Goal: Task Accomplishment & Management: Complete application form

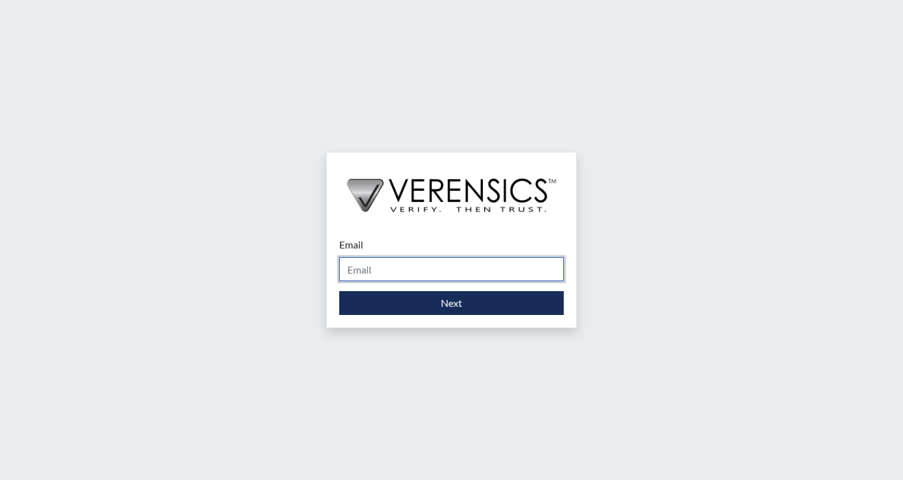
click at [417, 266] on input "Email" at bounding box center [451, 269] width 224 height 24
type input "[EMAIL_ADDRESS][PERSON_NAME][DOMAIN_NAME]"
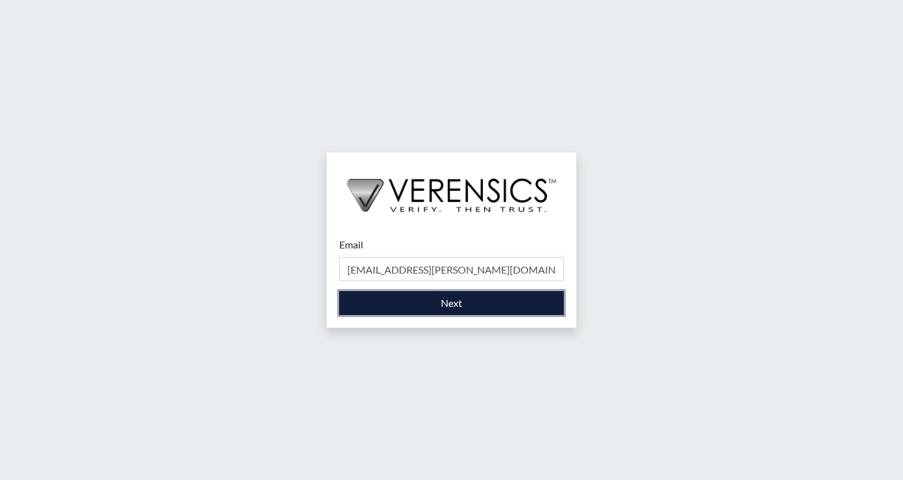
click at [438, 308] on button "Next" at bounding box center [451, 303] width 224 height 24
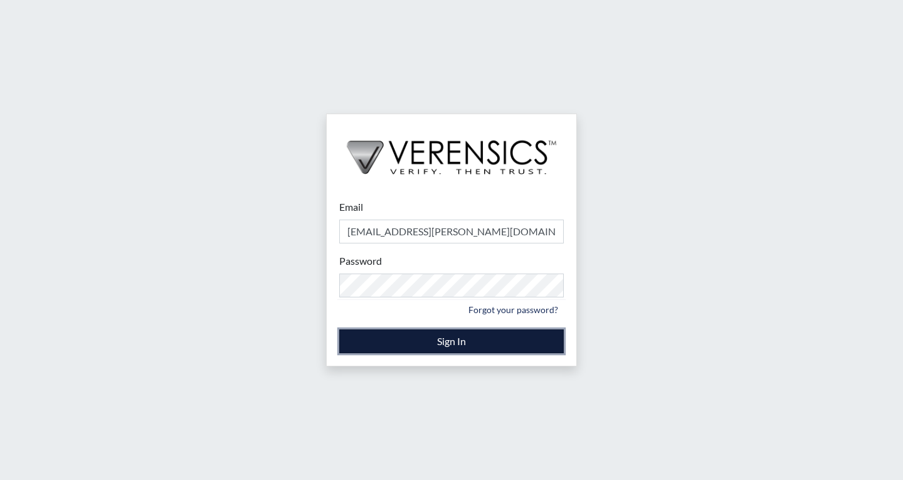
click at [410, 339] on button "Sign In" at bounding box center [451, 341] width 224 height 24
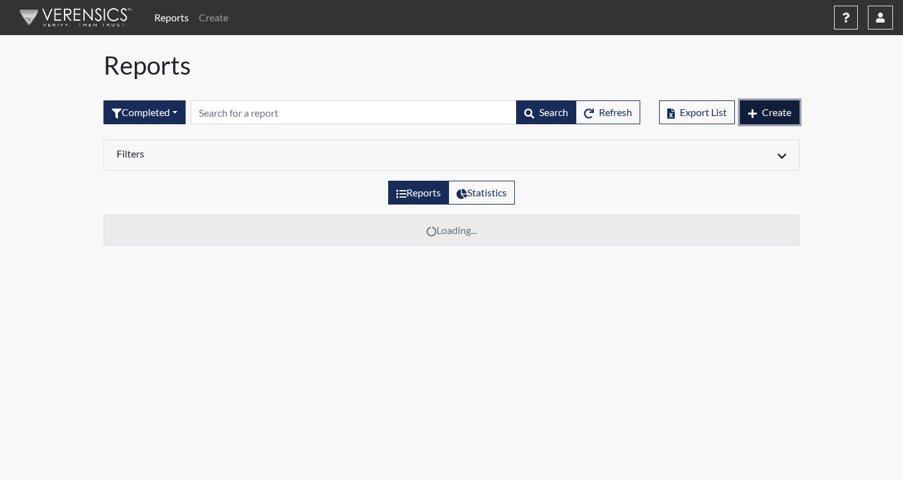
click at [756, 115] on button "Create" at bounding box center [770, 112] width 60 height 24
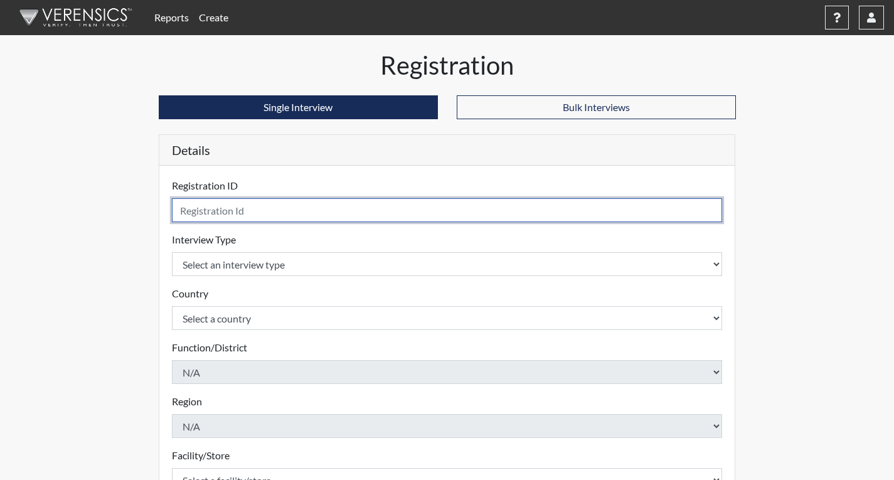
click at [479, 209] on input "text" at bounding box center [447, 210] width 551 height 24
type input "ADH0180"
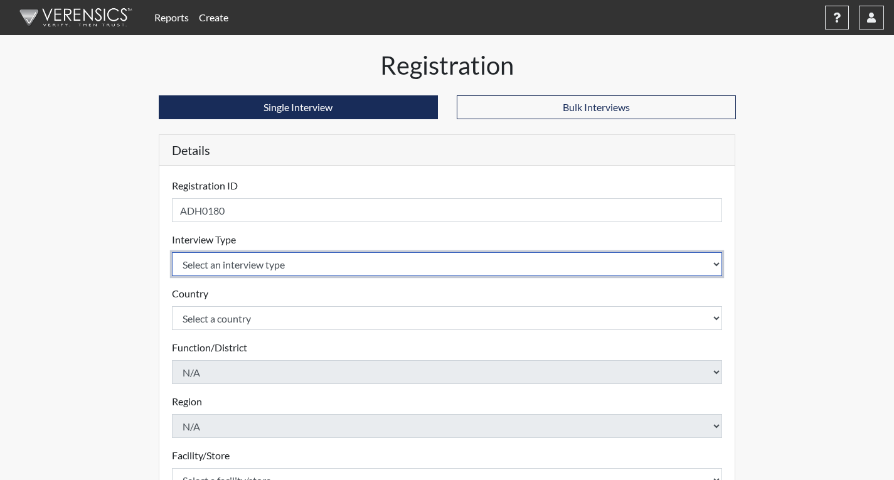
click at [319, 261] on select "Select an interview type Corrections Pre-Employment" at bounding box center [447, 264] width 551 height 24
select select "ff733e93-e1bf-11ea-9c9f-0eff0cf7eb8f"
click at [172, 252] on select "Select an interview type Corrections Pre-Employment" at bounding box center [447, 264] width 551 height 24
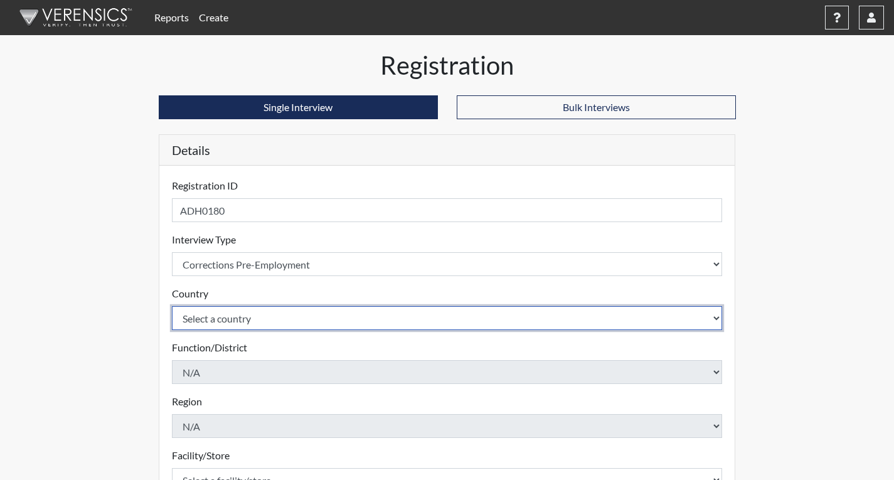
click at [327, 317] on select "Select a country [GEOGRAPHIC_DATA] [GEOGRAPHIC_DATA]" at bounding box center [447, 318] width 551 height 24
select select "united-states-of-[GEOGRAPHIC_DATA]"
click at [172, 306] on select "Select a country [GEOGRAPHIC_DATA] [GEOGRAPHIC_DATA]" at bounding box center [447, 318] width 551 height 24
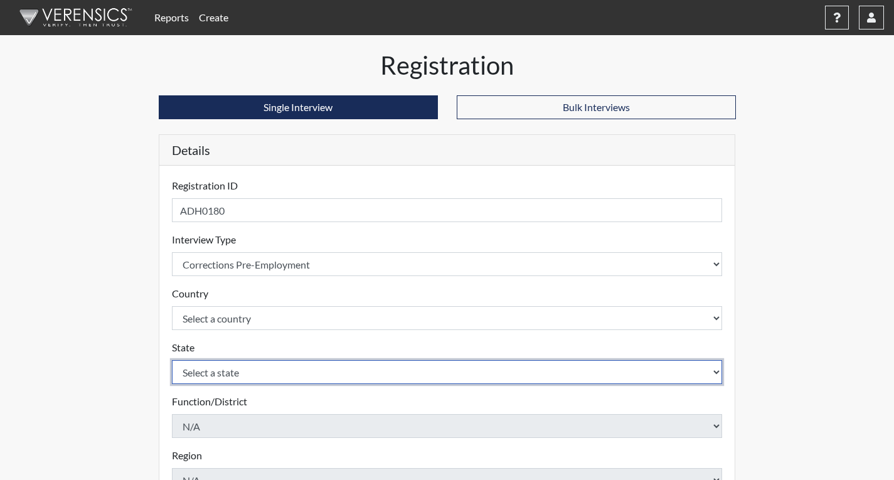
click at [330, 375] on select "Select a state [US_STATE] [US_STATE] [US_STATE] [US_STATE] [US_STATE] [US_STATE…" at bounding box center [447, 372] width 551 height 24
click at [172, 360] on select "Select a state [US_STATE] [US_STATE] [US_STATE] [US_STATE] [US_STATE] [US_STATE…" at bounding box center [447, 372] width 551 height 24
click at [281, 368] on select "Select a state [US_STATE] [US_STATE] [US_STATE] [US_STATE] [US_STATE] [US_STATE…" at bounding box center [447, 372] width 551 height 24
select select "GA"
click at [172, 360] on select "Select a state [US_STATE] [US_STATE] [US_STATE] [US_STATE] [US_STATE] [US_STATE…" at bounding box center [447, 372] width 551 height 24
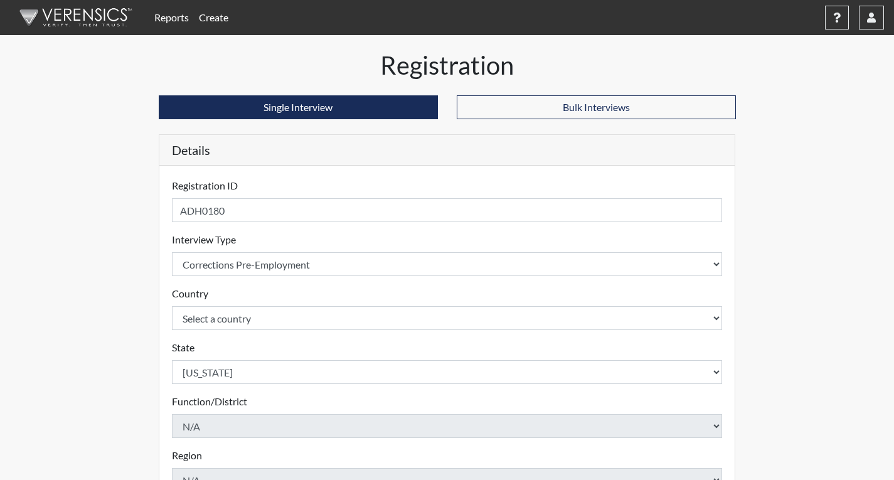
click at [136, 337] on div "Registration Single Interview Bulk Interviews Details Registration ID ADH0180 P…" at bounding box center [447, 404] width 715 height 709
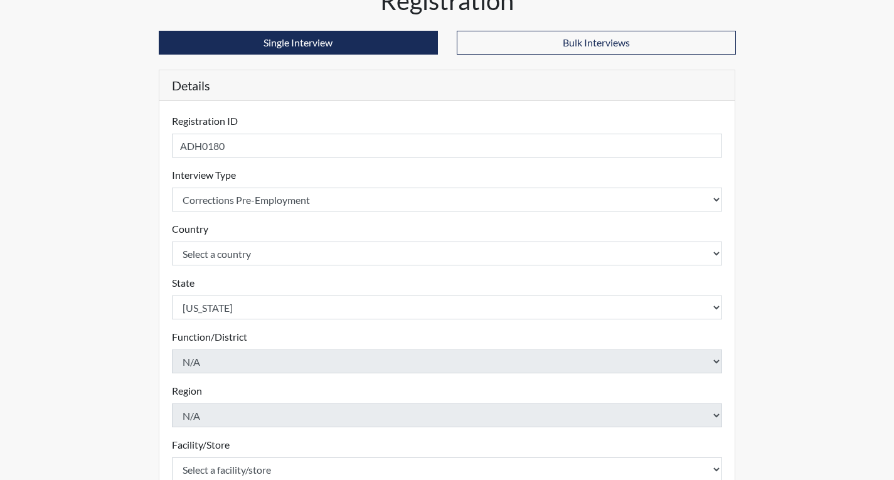
scroll to position [188, 0]
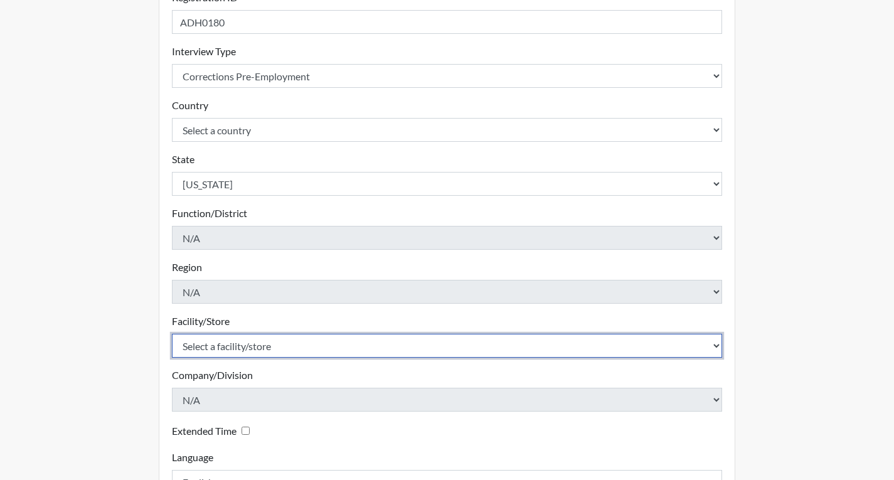
click at [234, 341] on select "Select a facility/store Coastal SP" at bounding box center [447, 346] width 551 height 24
select select "1ca32380-6dc3-48c7-adf5-9eb7d7284c70"
click at [172, 334] on select "Select a facility/store Coastal SP" at bounding box center [447, 346] width 551 height 24
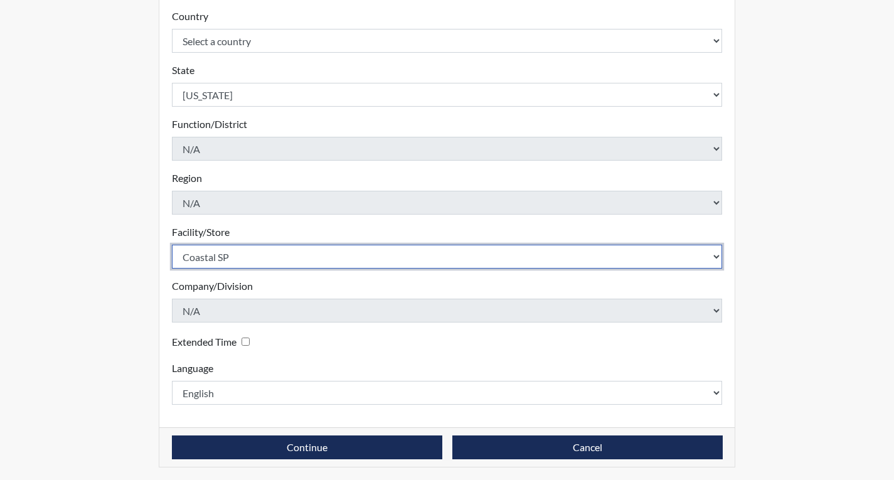
scroll to position [280, 0]
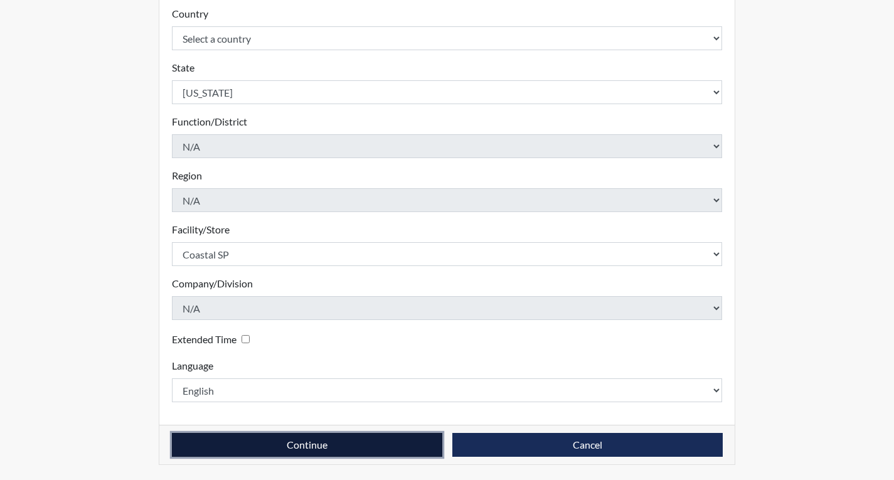
click at [400, 445] on button "Continue" at bounding box center [307, 445] width 270 height 24
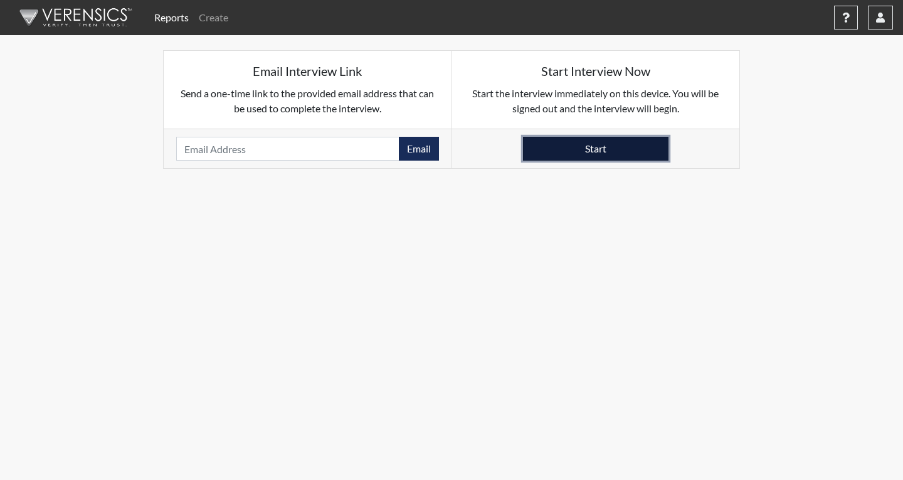
click at [593, 152] on button "Start" at bounding box center [595, 149] width 145 height 24
